Goal: Find specific page/section: Find specific page/section

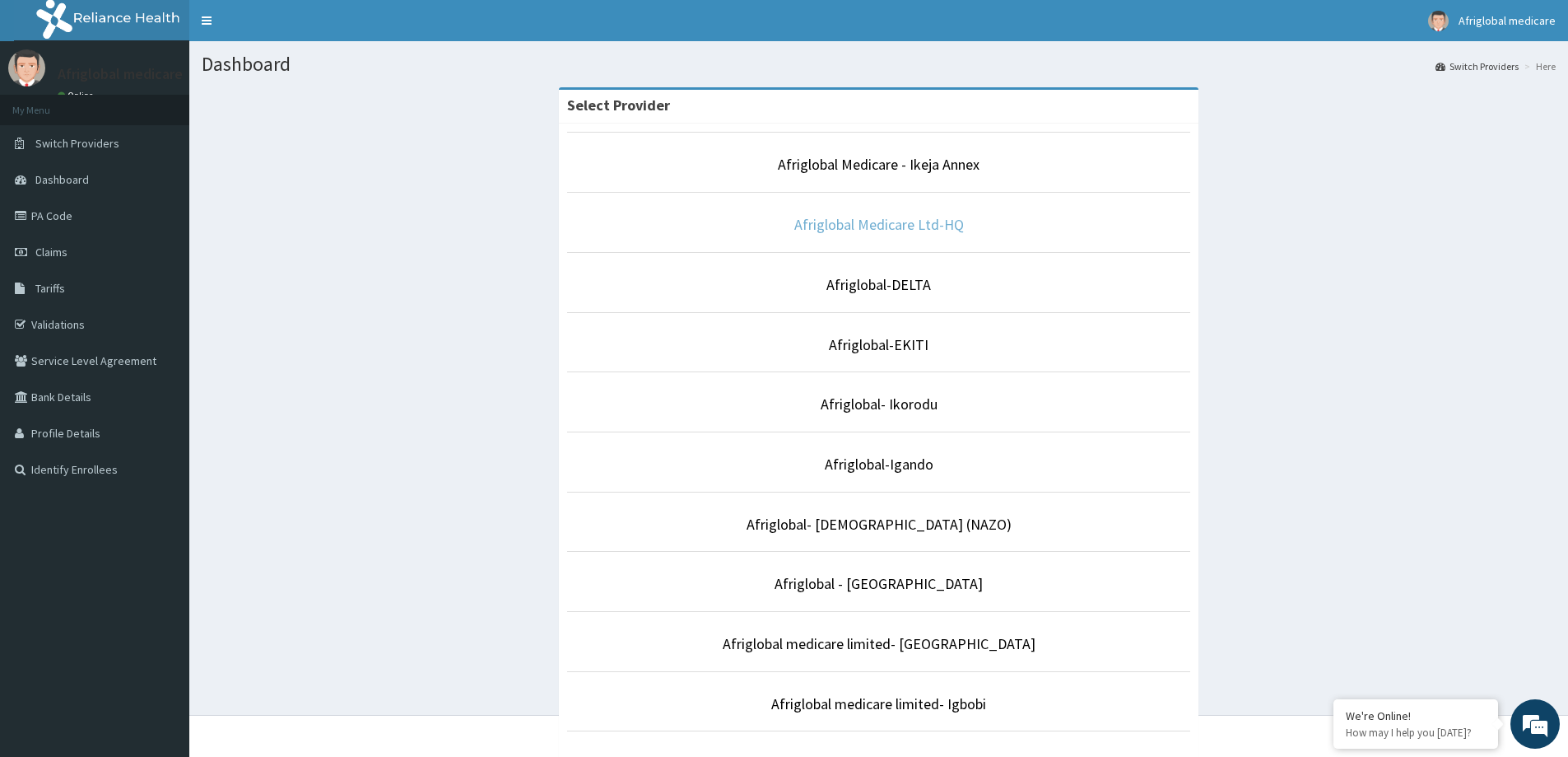
click at [876, 224] on link "Afriglobal Medicare Ltd-HQ" at bounding box center [879, 224] width 170 height 19
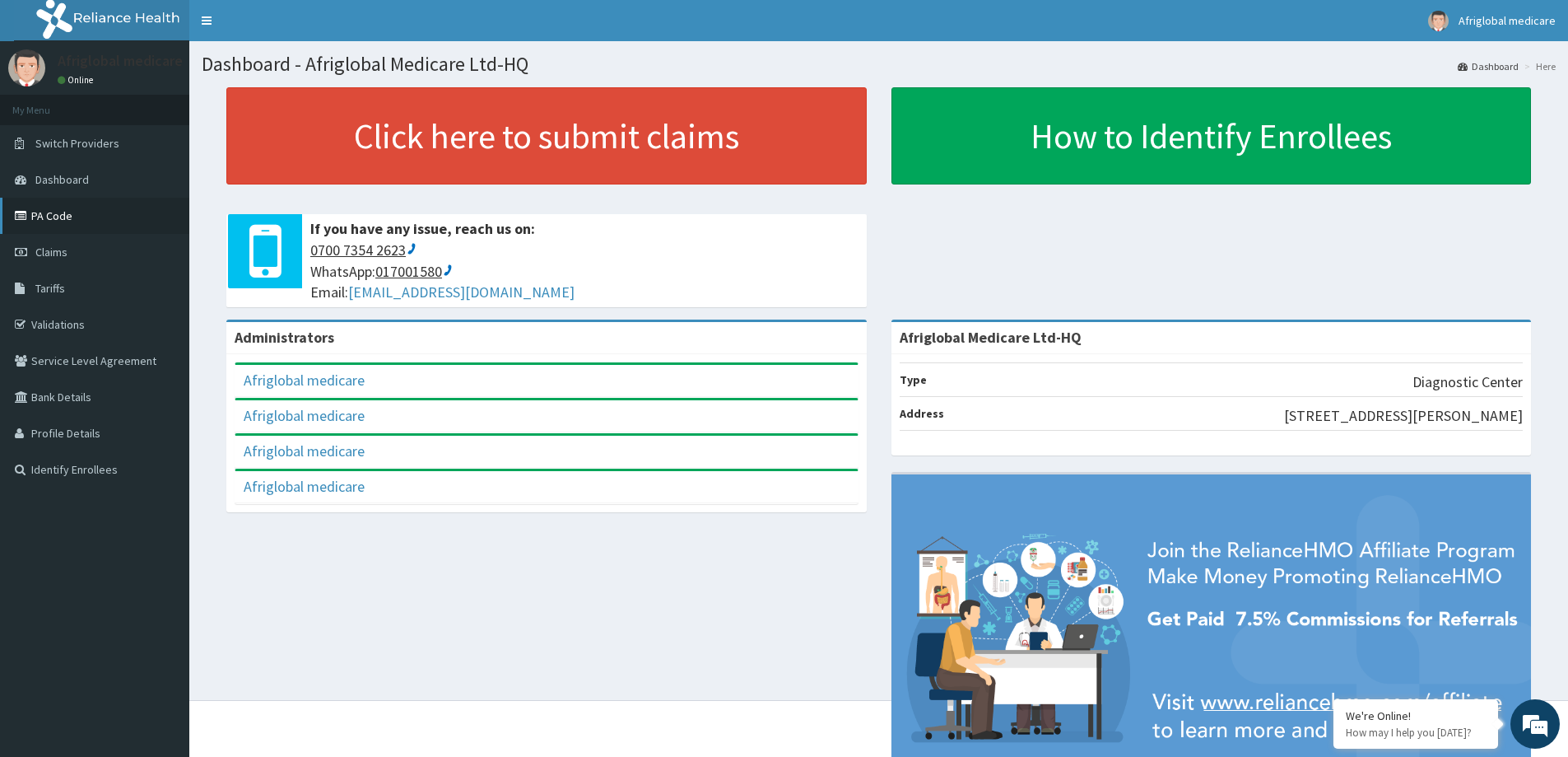
click at [78, 221] on link "PA Code" at bounding box center [95, 215] width 189 height 36
